Goal: Task Accomplishment & Management: Use online tool/utility

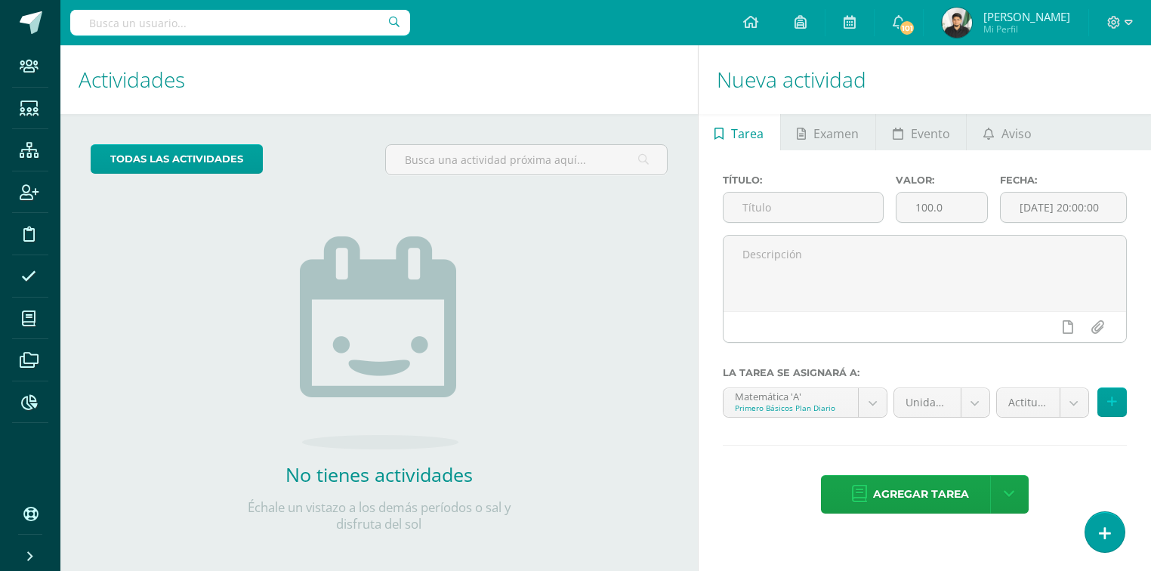
click at [275, 29] on input "text" at bounding box center [240, 23] width 340 height 26
click at [30, 402] on icon at bounding box center [29, 402] width 16 height 15
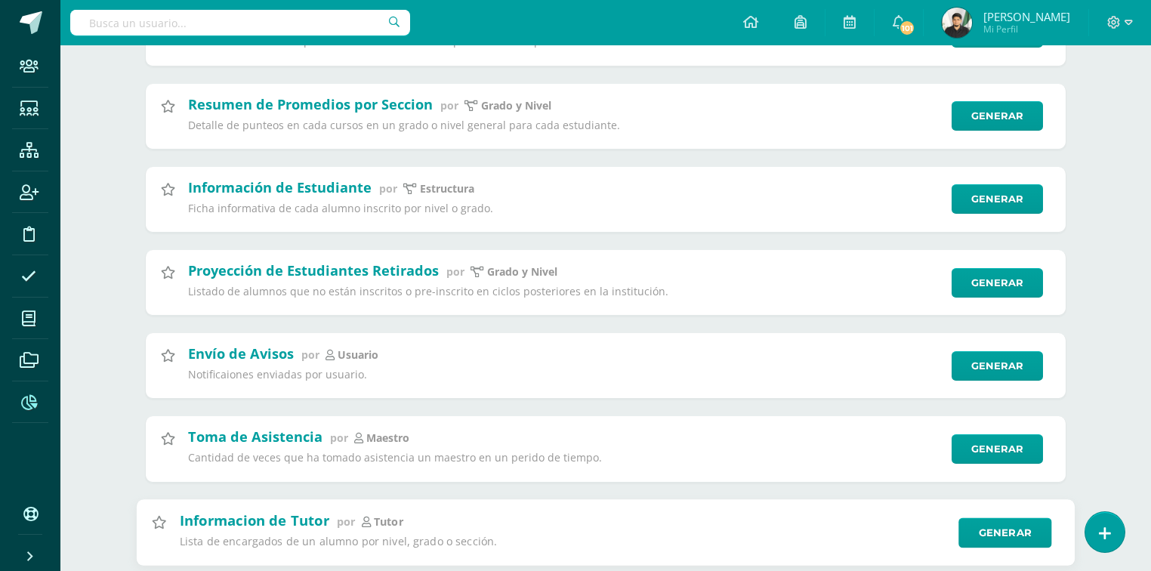
scroll to position [60, 0]
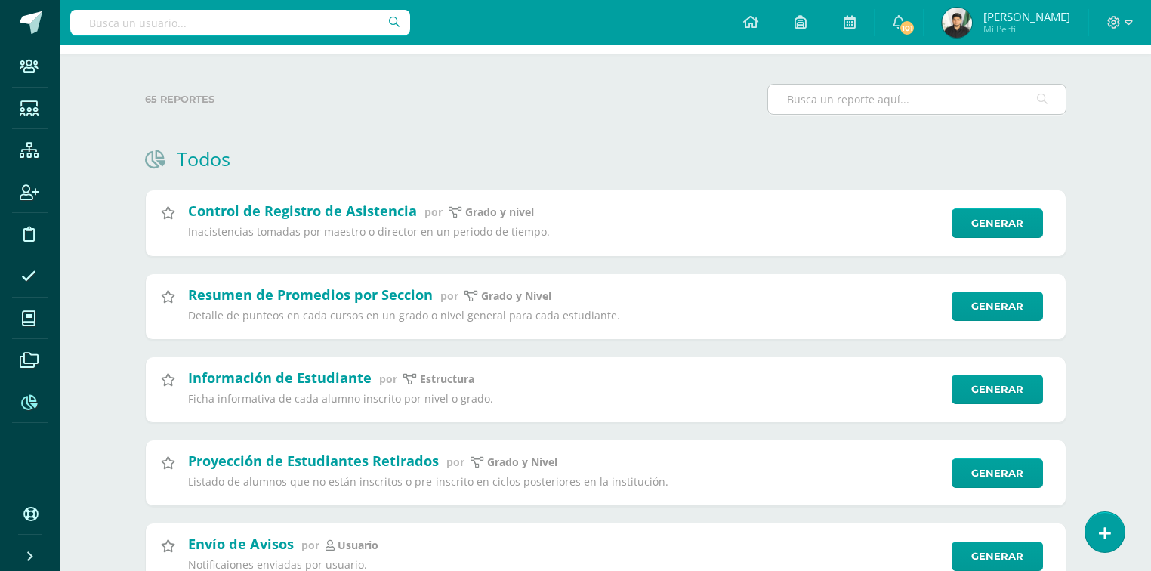
click at [858, 92] on input "text" at bounding box center [917, 99] width 298 height 29
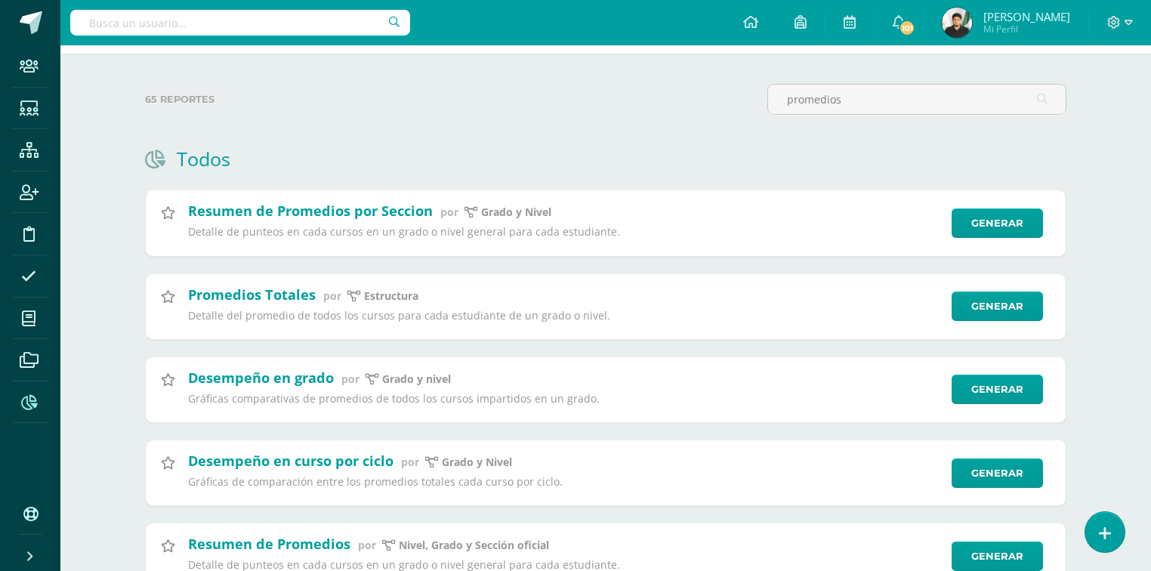
type input "promedios"
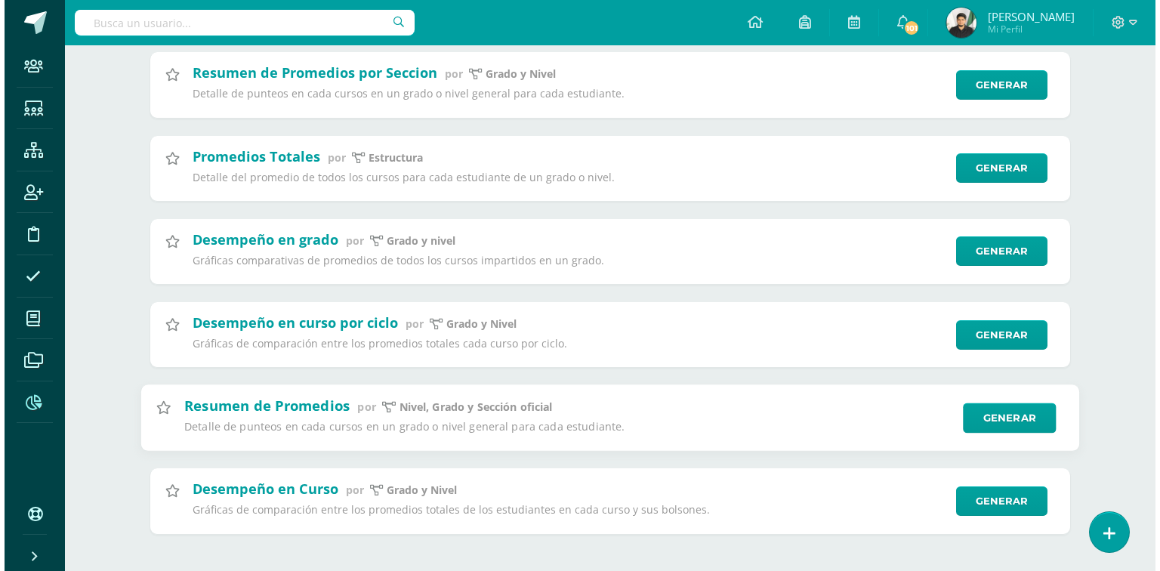
scroll to position [212, 0]
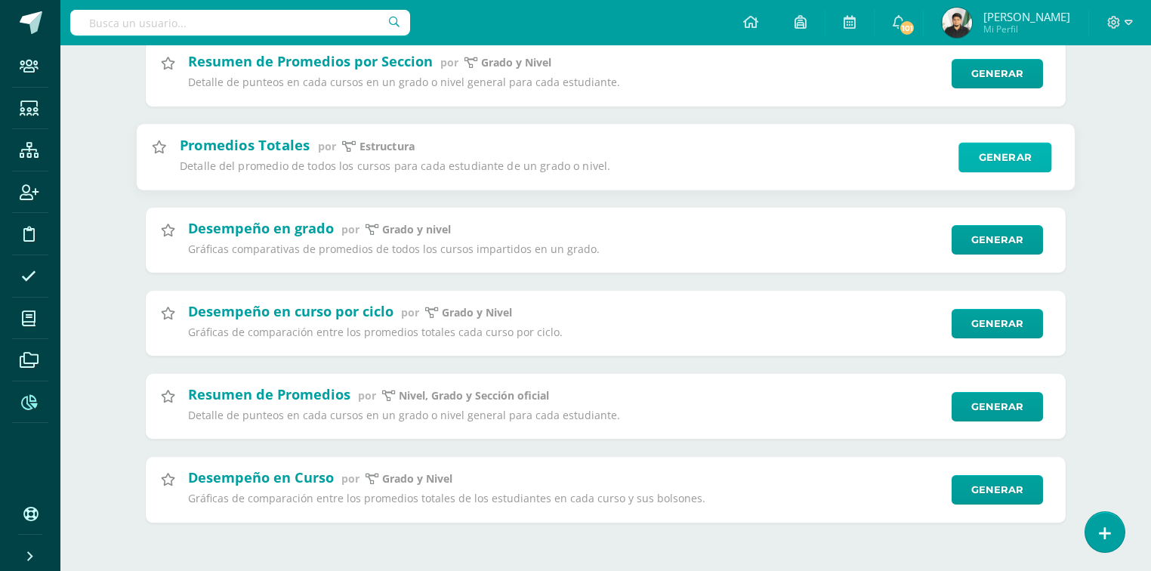
click at [1000, 154] on link "Generar" at bounding box center [1004, 157] width 93 height 30
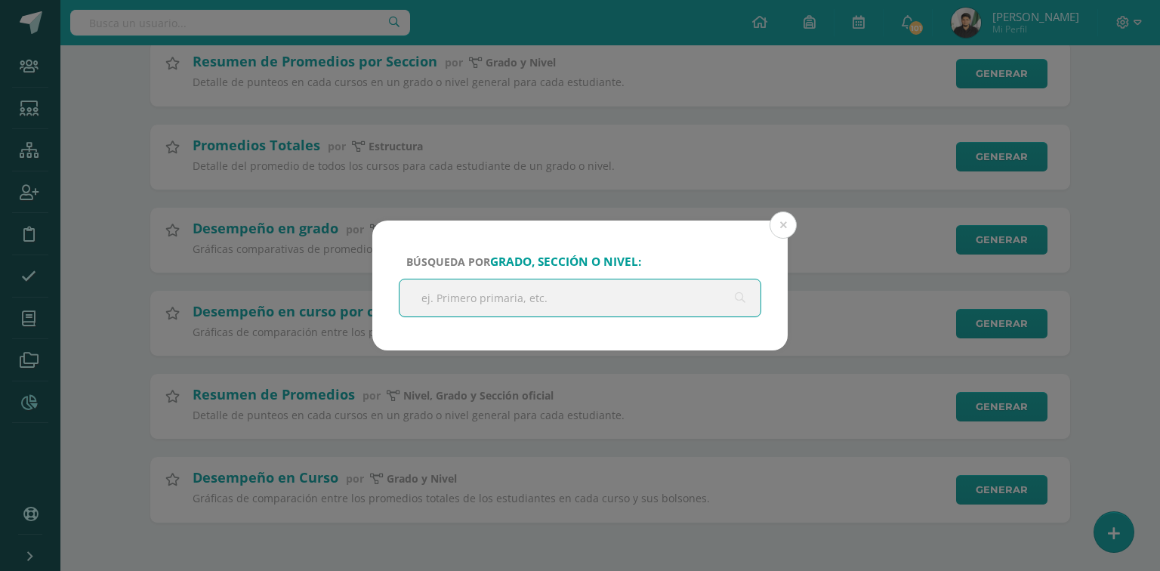
click at [516, 302] on input "text" at bounding box center [579, 297] width 361 height 37
type input "sexto"
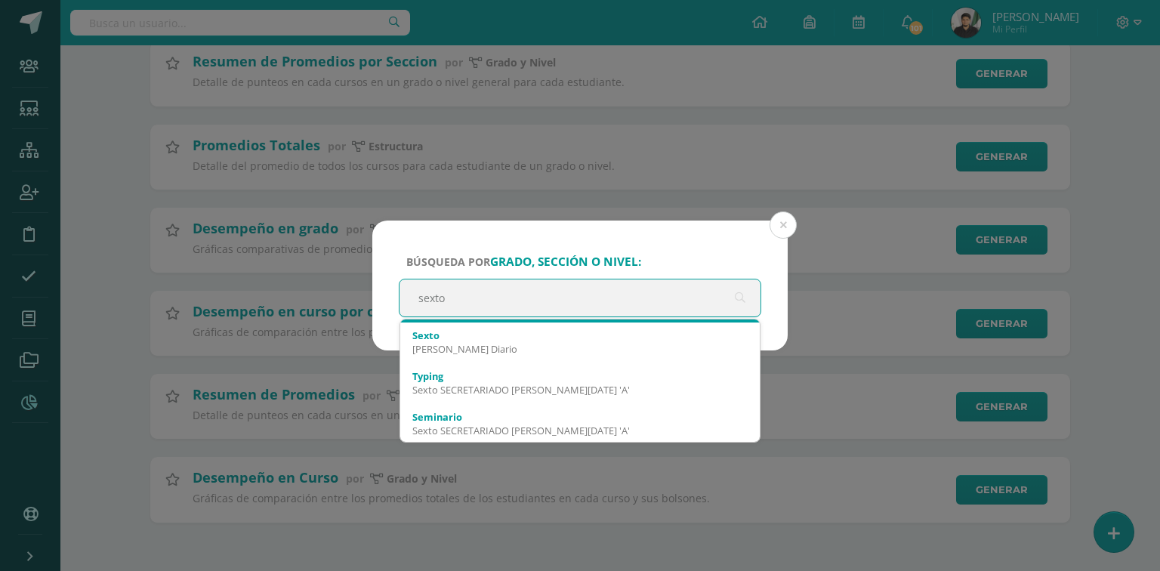
scroll to position [121, 0]
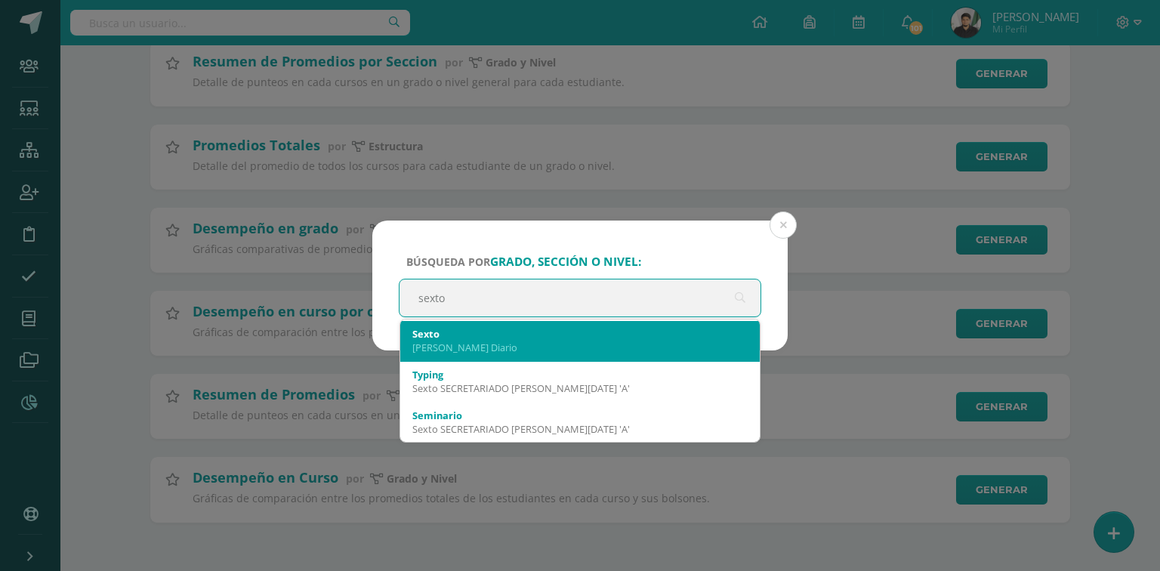
click at [530, 350] on div "[PERSON_NAME] Diario" at bounding box center [579, 348] width 335 height 14
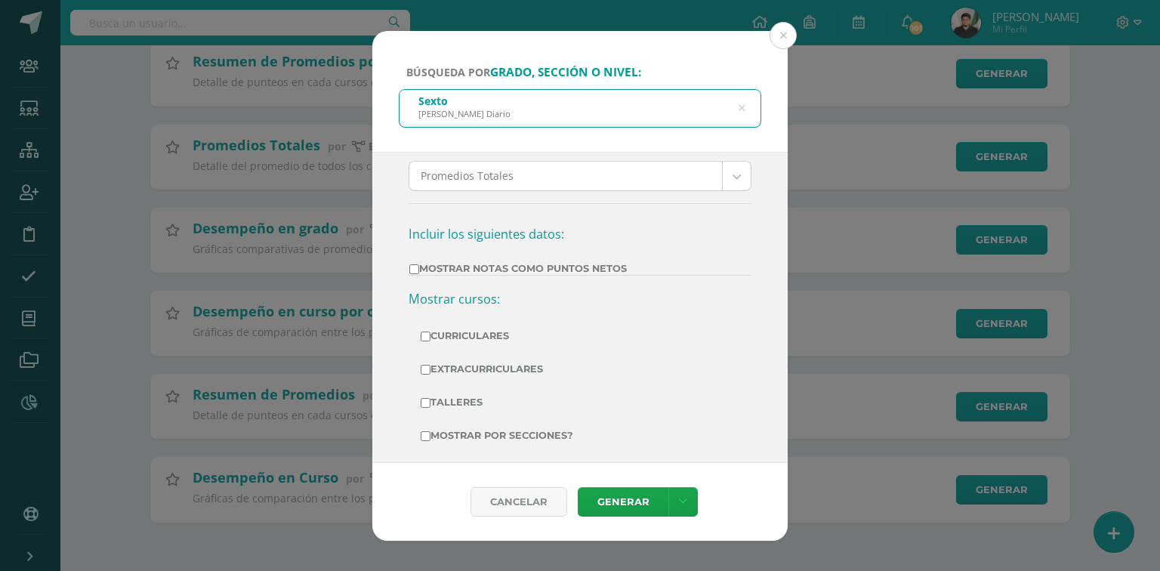
scroll to position [212, 0]
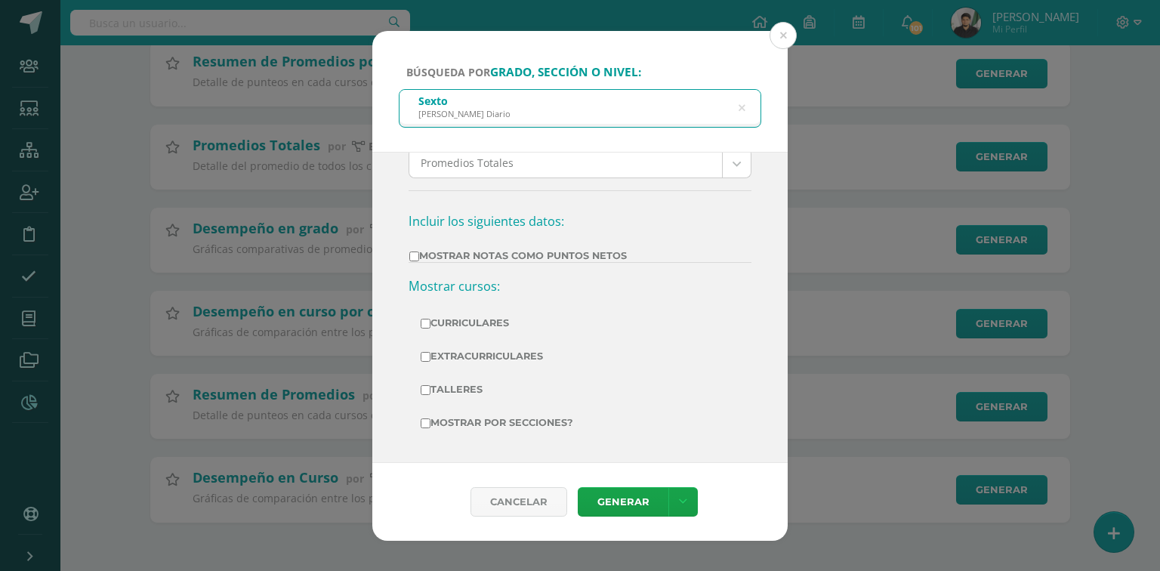
click at [462, 322] on label "Curriculares" at bounding box center [580, 323] width 319 height 21
click at [430, 322] on input "Curriculares" at bounding box center [426, 324] width 10 height 10
checkbox input "true"
click at [486, 251] on label "Mostrar Notas Como Puntos Netos" at bounding box center [517, 255] width 217 height 11
click at [419, 251] on input "Mostrar Notas Como Puntos Netos" at bounding box center [414, 256] width 10 height 10
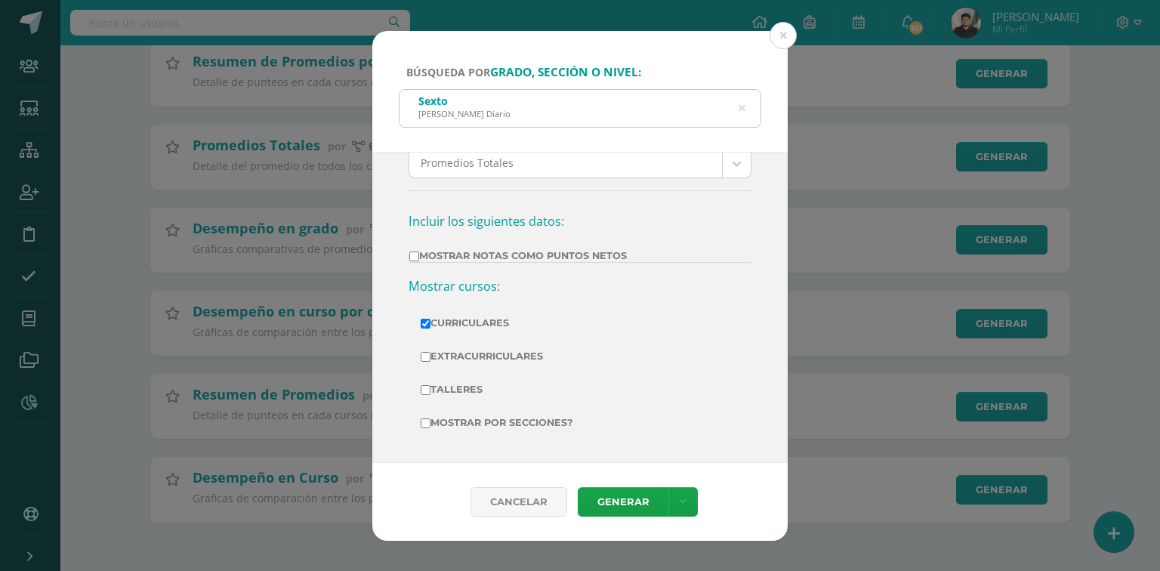
checkbox input "true"
click at [643, 496] on link "Generar" at bounding box center [623, 501] width 91 height 29
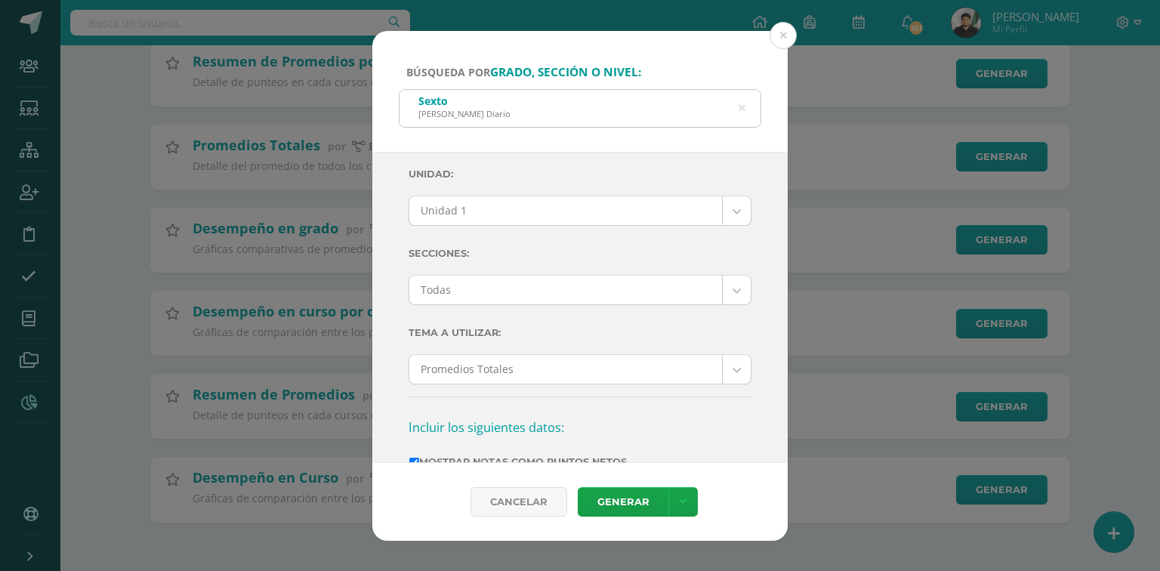
scroll to position [0, 0]
click at [723, 215] on body "Búsqueda por grado, sección o nivel: [PERSON_NAME] Diario sexto Unidad: Unidad …" at bounding box center [580, 180] width 1160 height 781
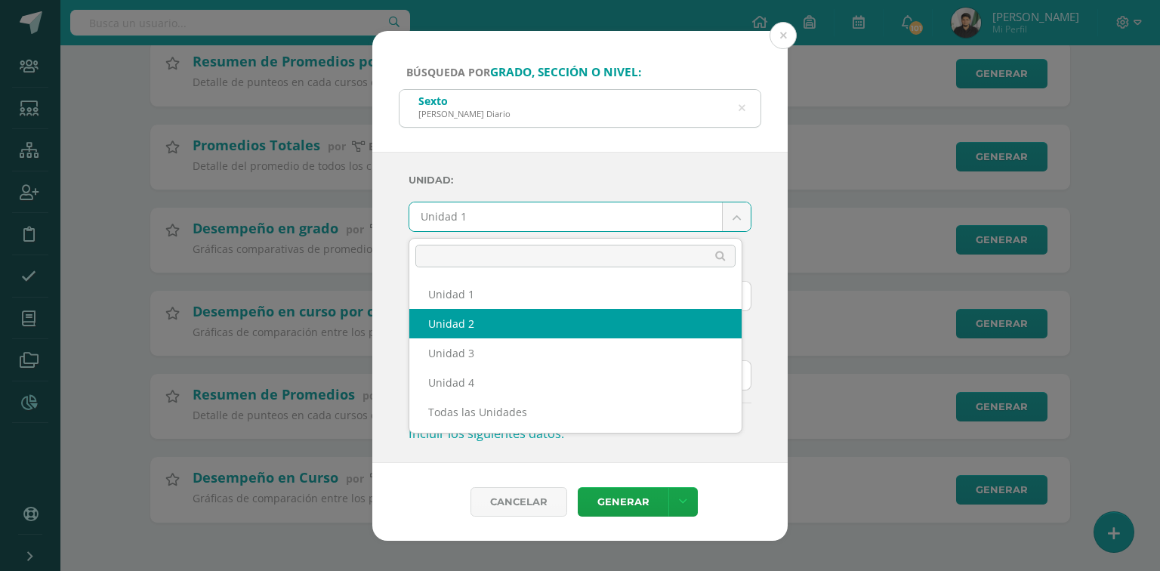
select select "Unidad 2"
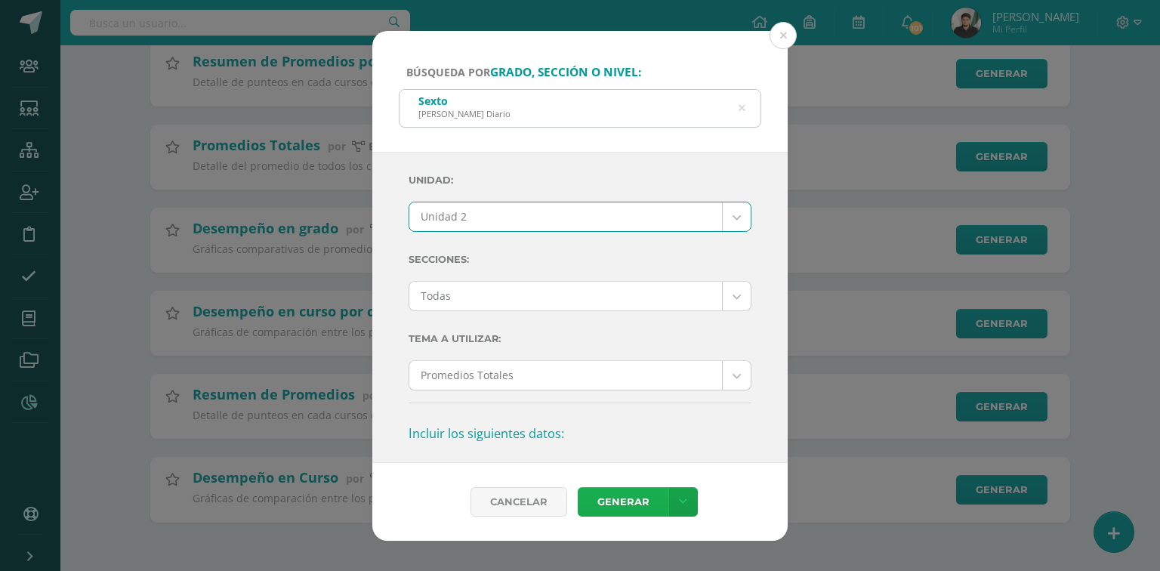
click at [618, 501] on link "Generar" at bounding box center [623, 501] width 91 height 29
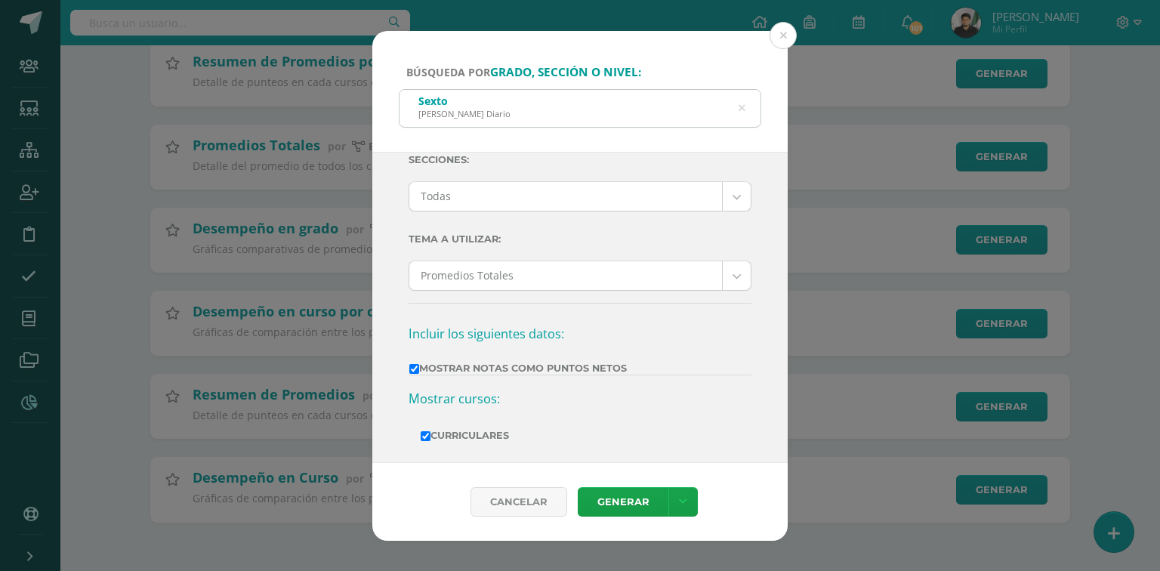
scroll to position [91, 0]
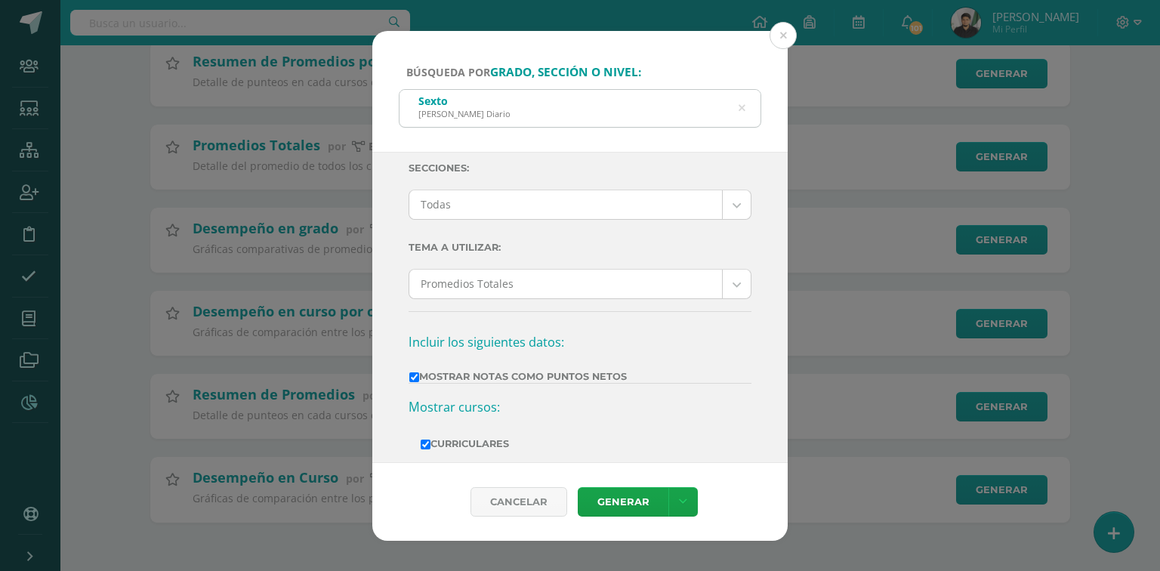
click at [727, 270] on body "Búsqueda por grado, sección o nivel: [PERSON_NAME] Diario sexto Unidad: Unidad …" at bounding box center [580, 180] width 1160 height 781
click at [727, 281] on body "Búsqueda por grado, sección o nivel: [PERSON_NAME] Diario sexto Unidad: Unidad …" at bounding box center [580, 180] width 1160 height 781
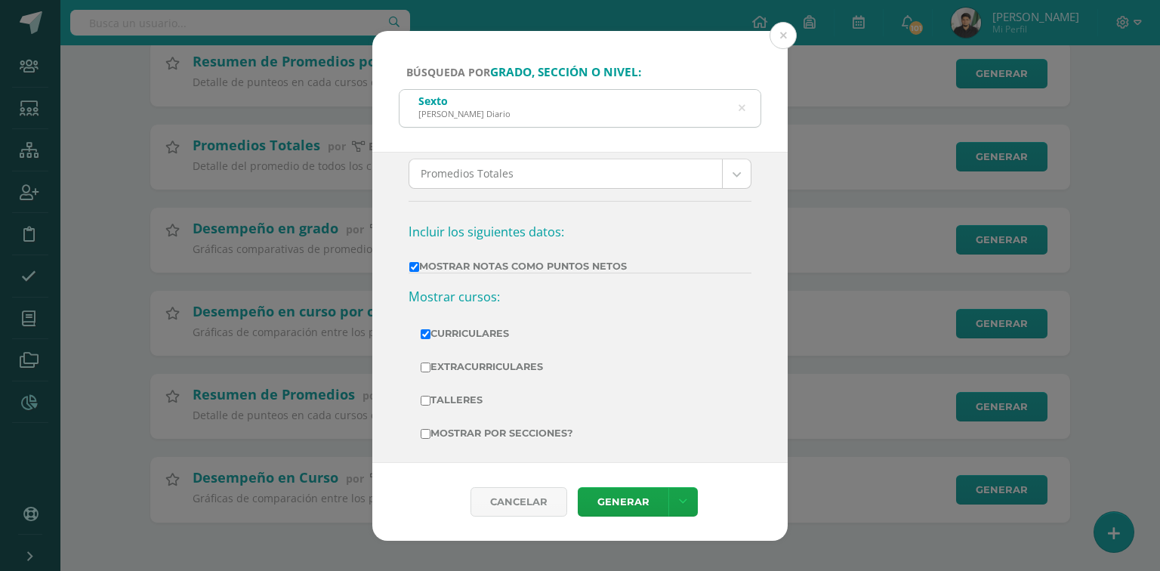
scroll to position [212, 0]
